Goal: Information Seeking & Learning: Learn about a topic

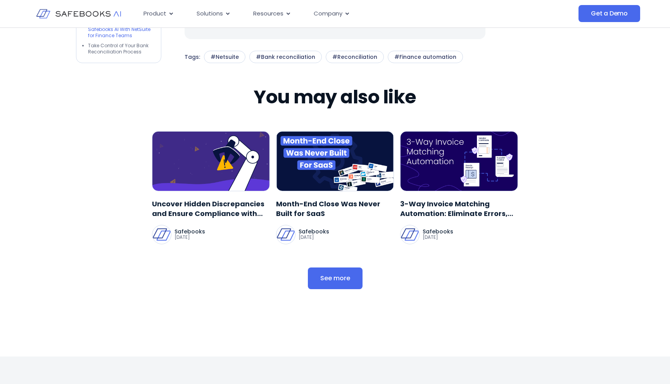
scroll to position [2344, 0]
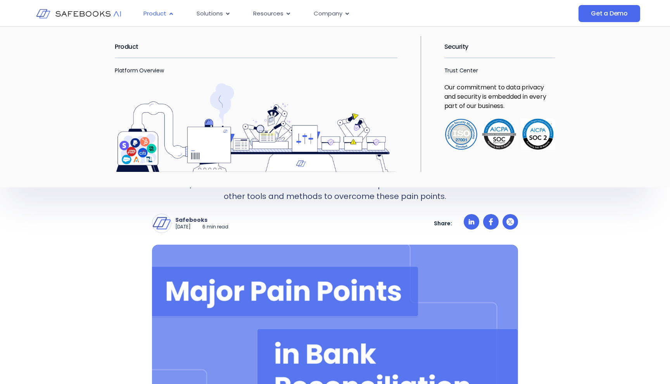
click at [152, 15] on span "Product" at bounding box center [154, 13] width 23 height 9
click at [146, 73] on link "Platform Overview" at bounding box center [139, 71] width 49 height 8
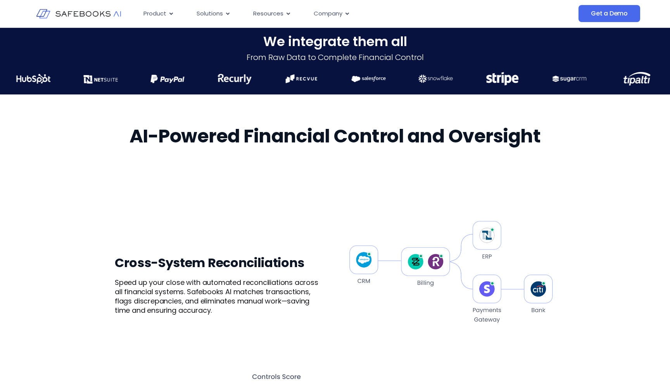
scroll to position [323, 0]
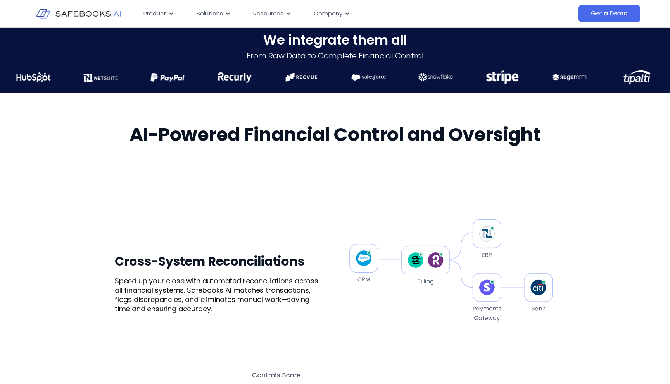
click at [493, 232] on img at bounding box center [450, 272] width 209 height 207
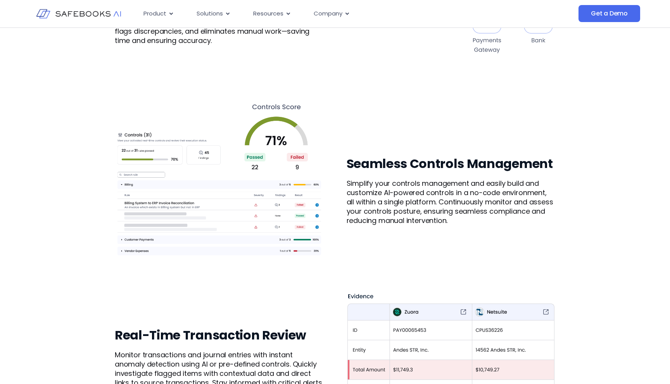
scroll to position [593, 0]
